Goal: Navigation & Orientation: Find specific page/section

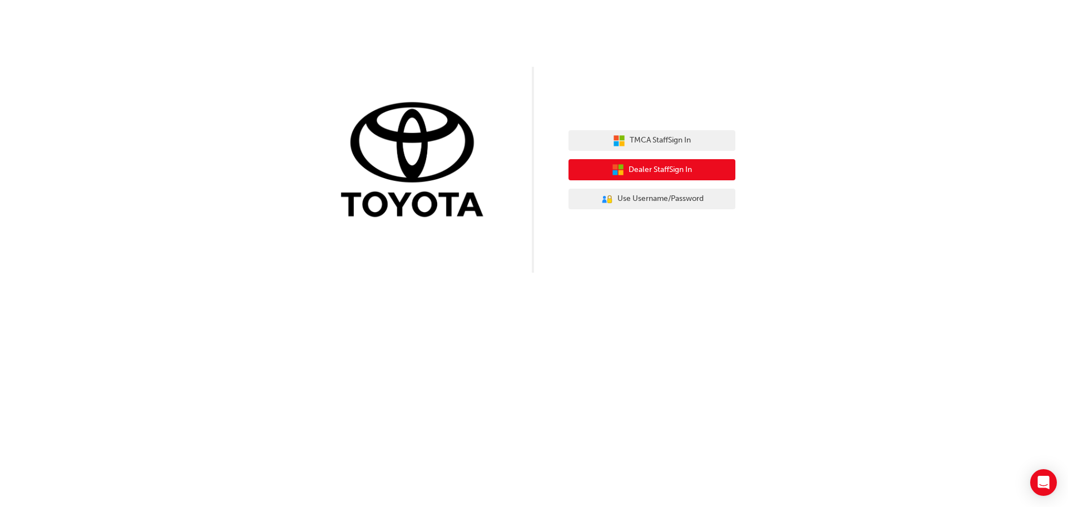
click at [626, 169] on button "Dealer Staff Sign In" at bounding box center [651, 169] width 167 height 21
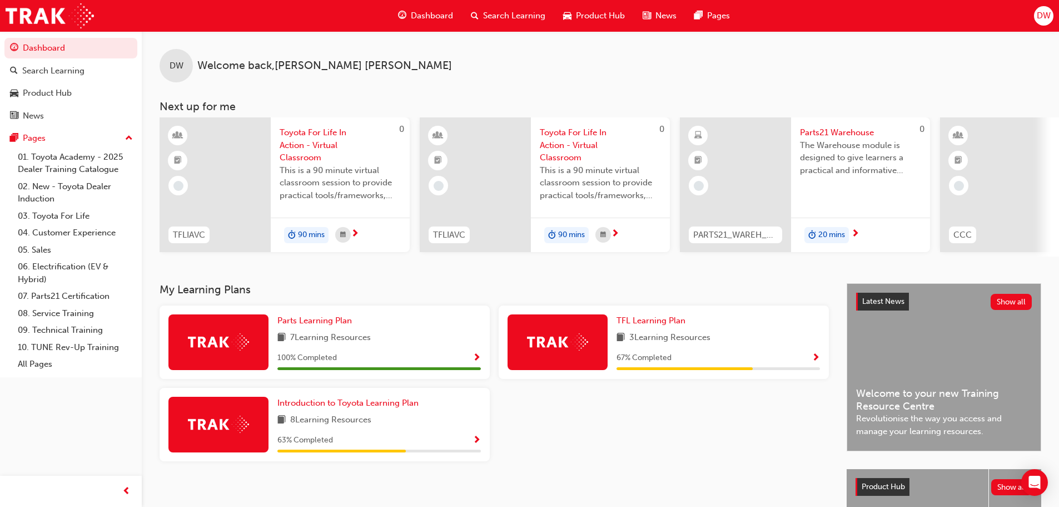
click at [1039, 18] on span "DW" at bounding box center [1044, 15] width 14 height 13
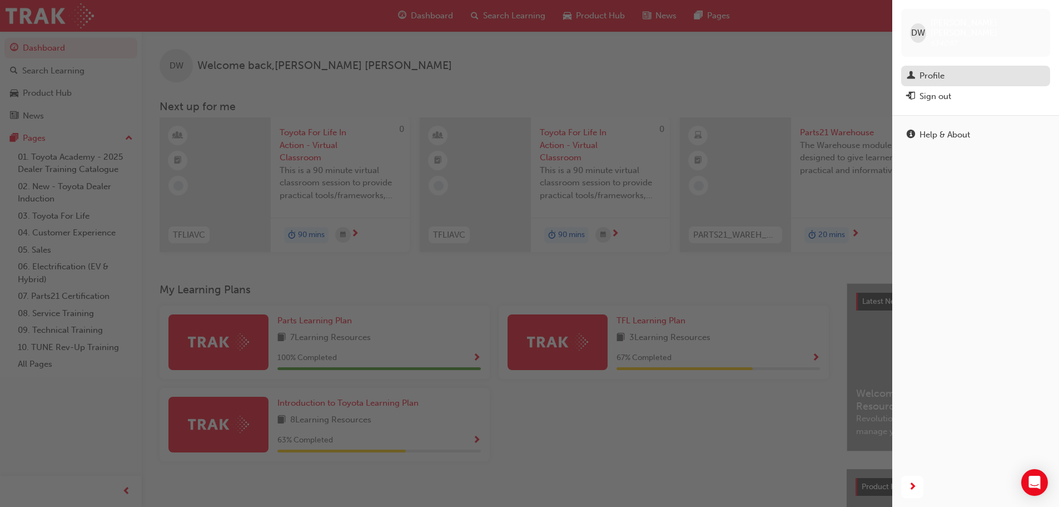
click at [933, 70] on div "Profile" at bounding box center [932, 76] width 25 height 13
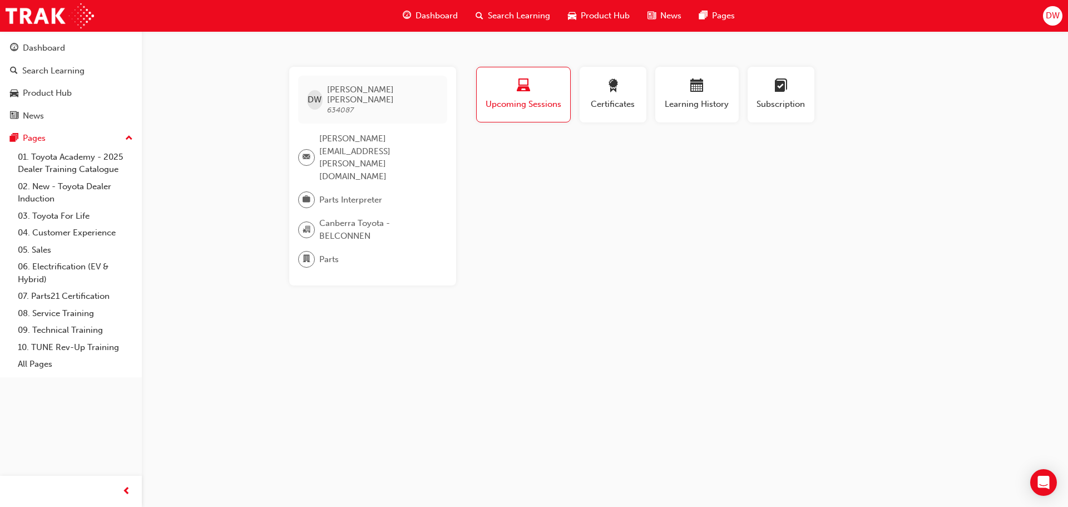
click at [1046, 23] on button "DW" at bounding box center [1052, 15] width 19 height 19
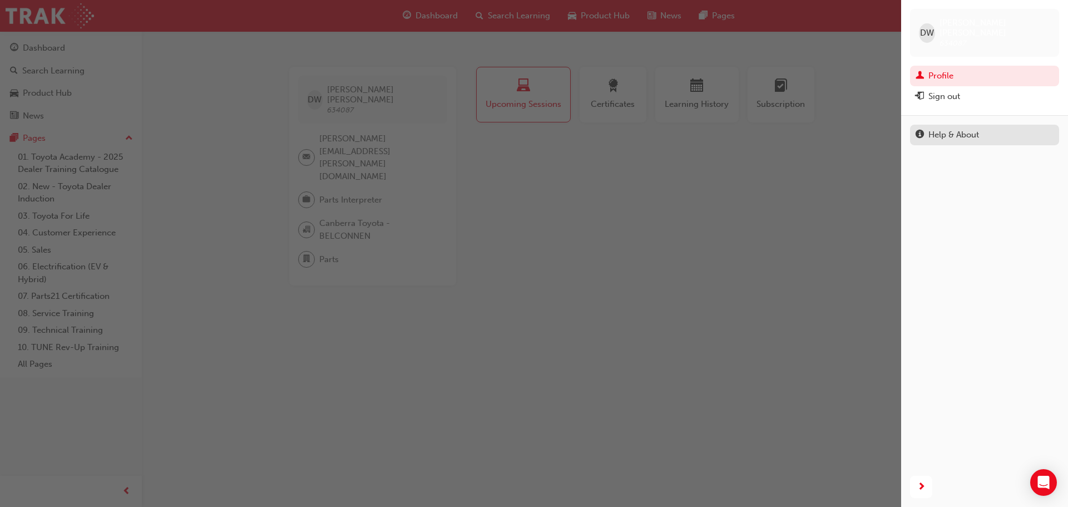
click at [949, 128] on div "Help & About" at bounding box center [953, 134] width 51 height 13
